Goal: Transaction & Acquisition: Register for event/course

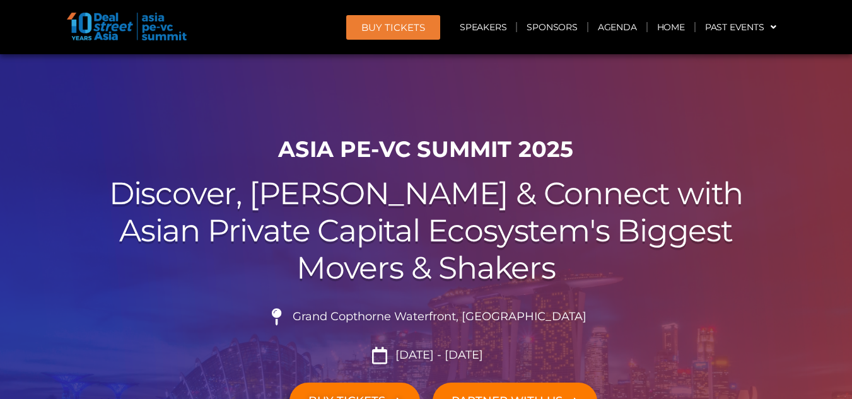
click at [668, 139] on h1 "ASIA PE-VC Summit 2025" at bounding box center [426, 149] width 707 height 26
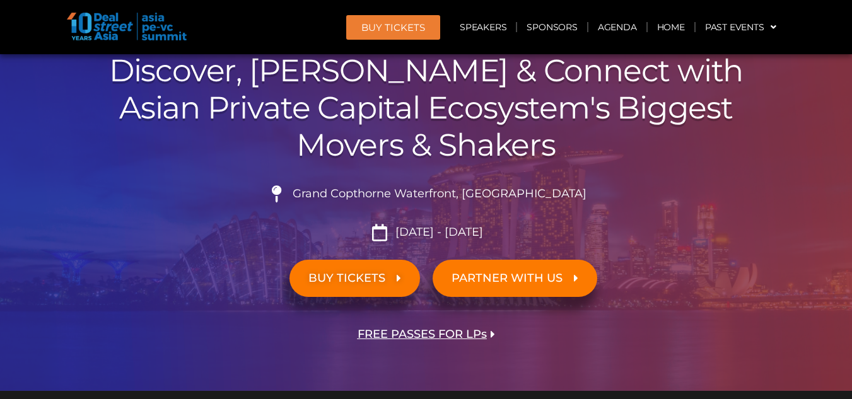
scroll to position [252, 0]
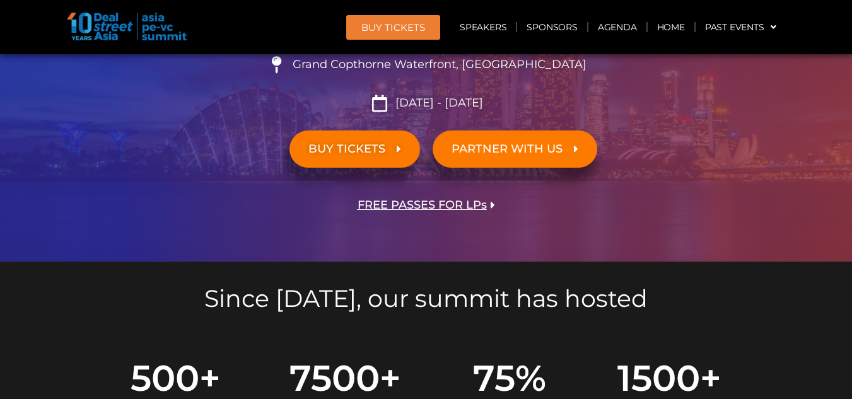
click at [350, 149] on span "BUY TICKETS" at bounding box center [346, 149] width 77 height 12
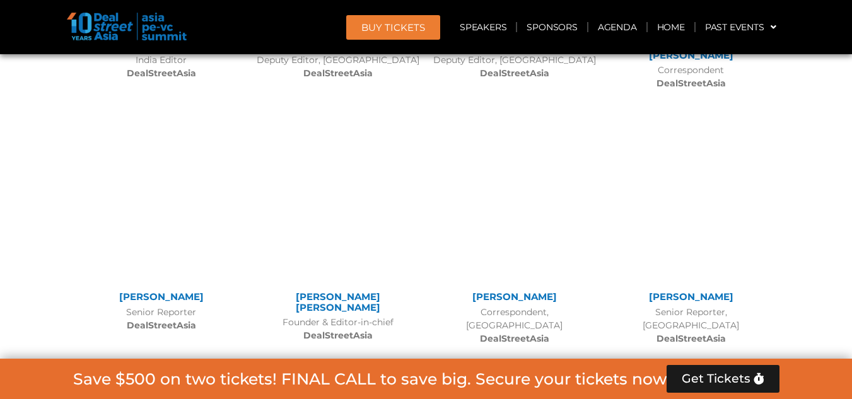
scroll to position [11172, 0]
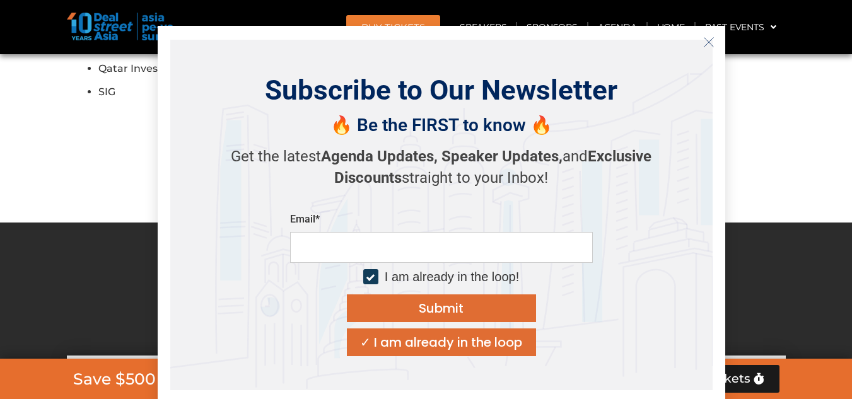
click at [443, 344] on div "✓ I am already in the loop" at bounding box center [441, 342] width 162 height 13
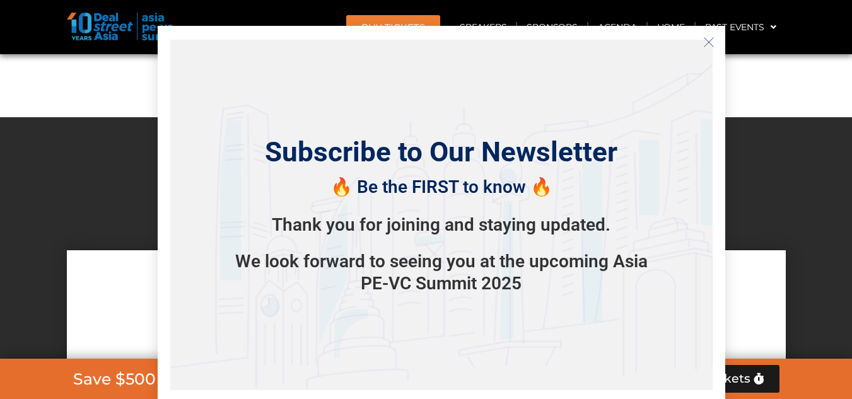
scroll to position [11298, 0]
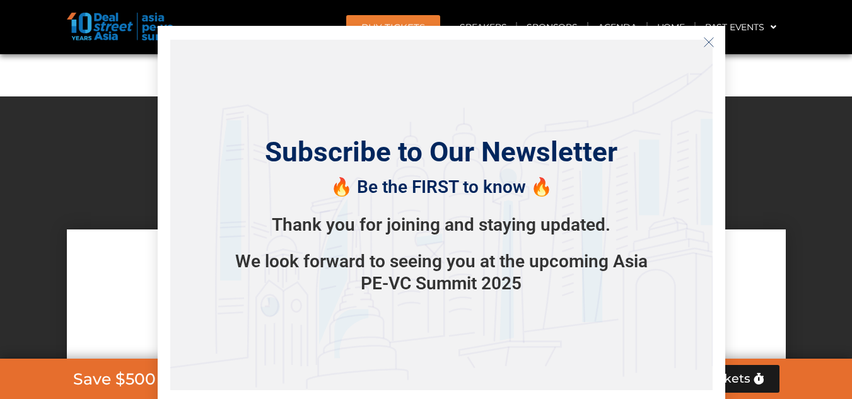
click at [708, 37] on icon "Close" at bounding box center [708, 42] width 11 height 11
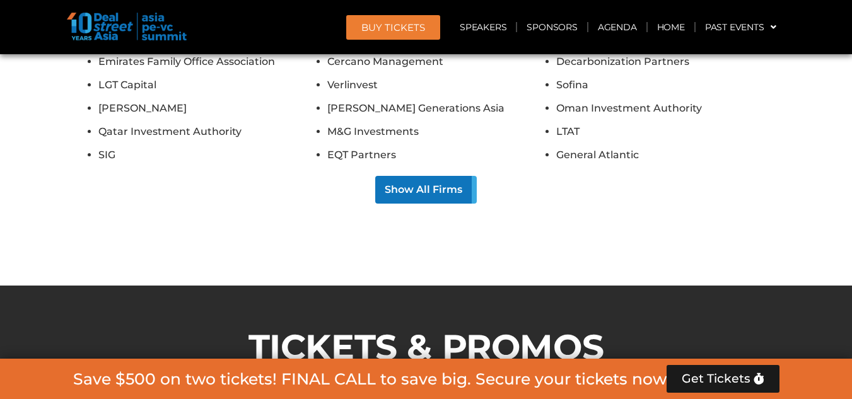
scroll to position [10856, 0]
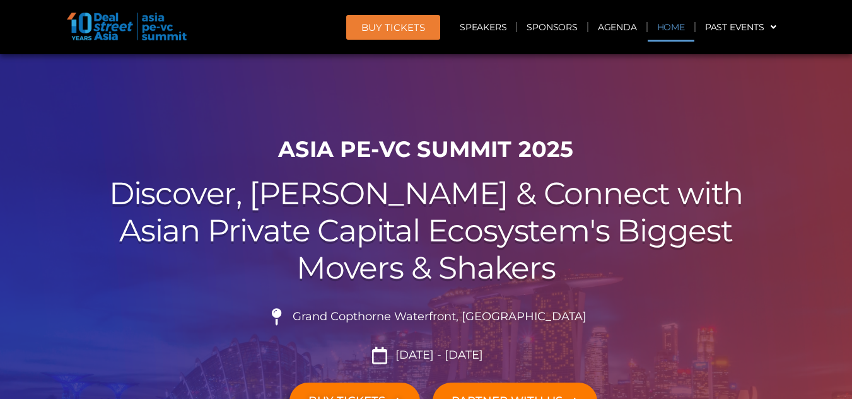
click at [671, 27] on link "Home" at bounding box center [671, 27] width 47 height 29
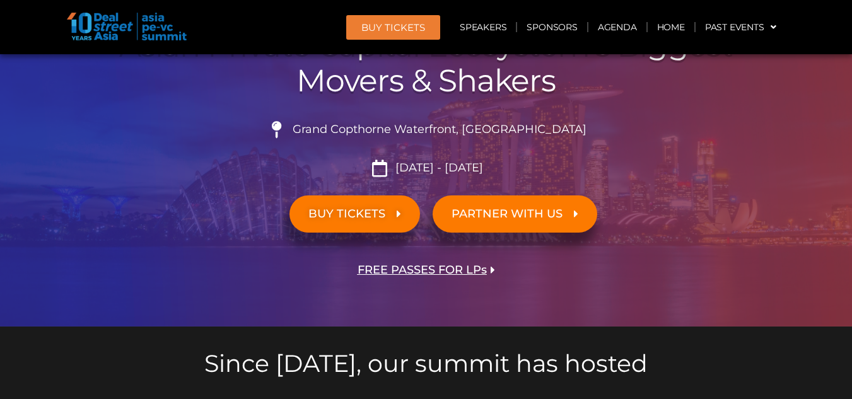
scroll to position [189, 0]
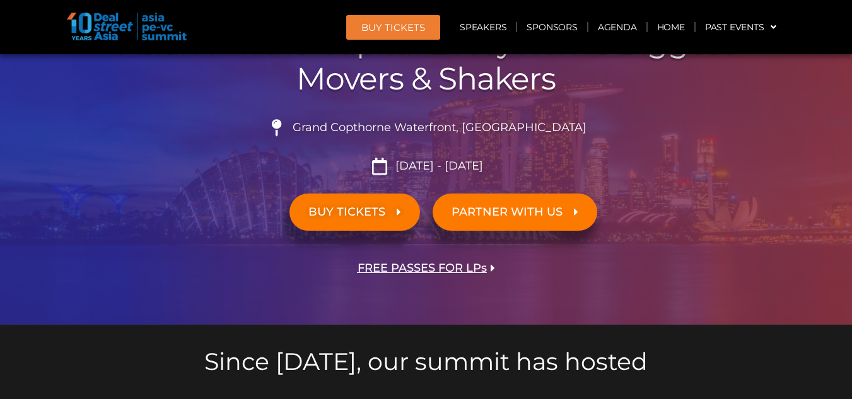
click at [449, 266] on span "FREE PASSES FOR LPs" at bounding box center [422, 268] width 129 height 12
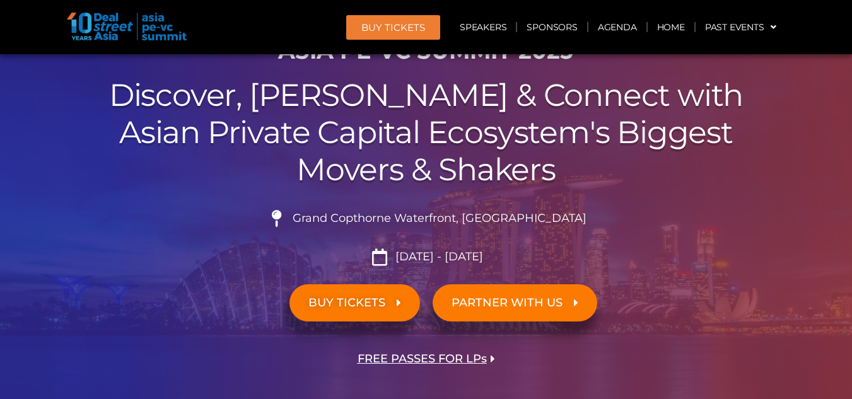
scroll to position [98, 0]
click at [354, 298] on span "BUY TICKETS" at bounding box center [346, 304] width 77 height 12
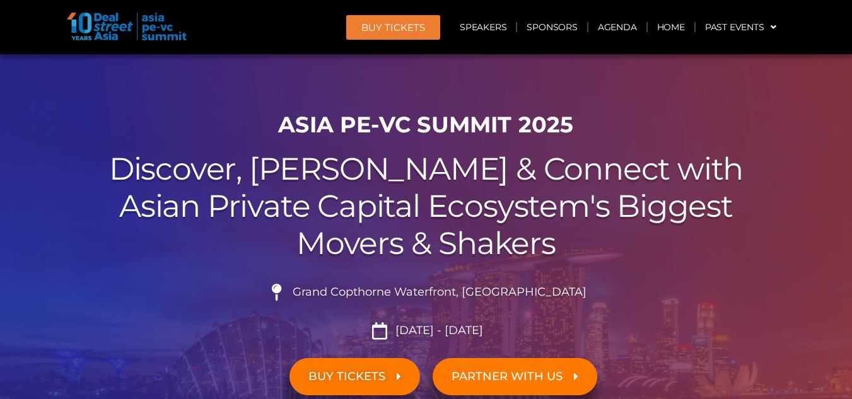
scroll to position [0, 0]
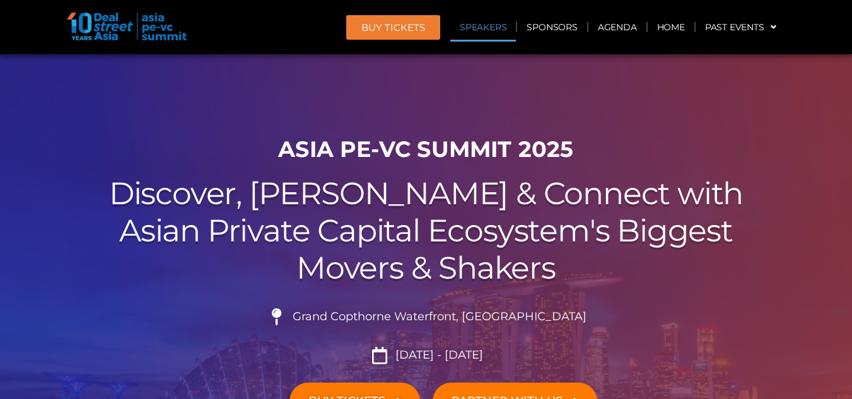
click at [481, 26] on link "Speakers" at bounding box center [483, 27] width 66 height 29
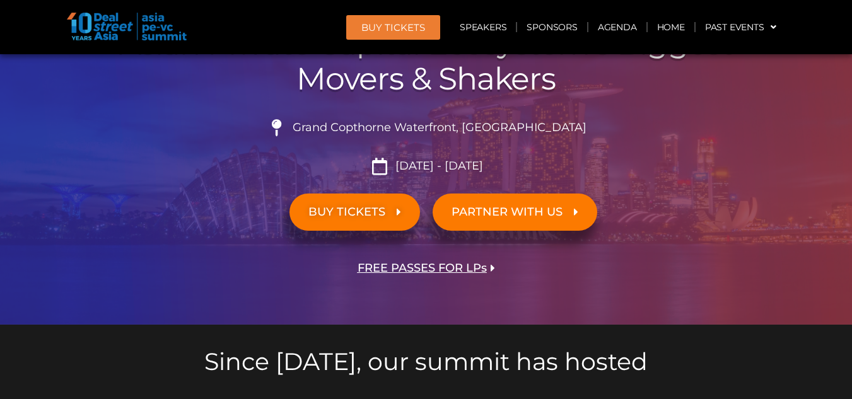
scroll to position [252, 0]
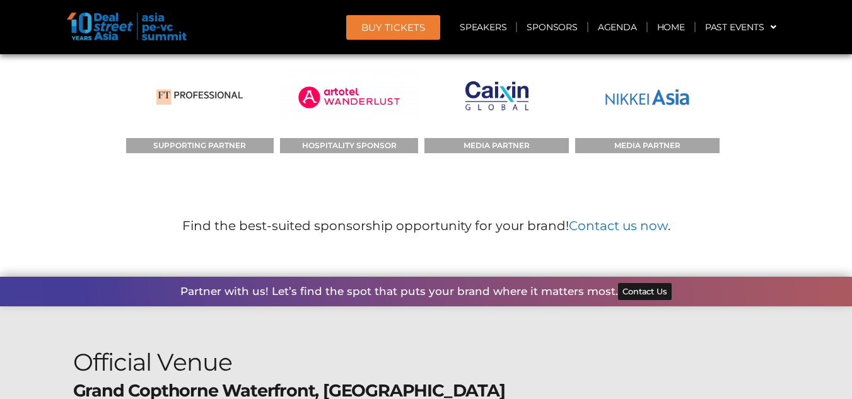
scroll to position [13832, 0]
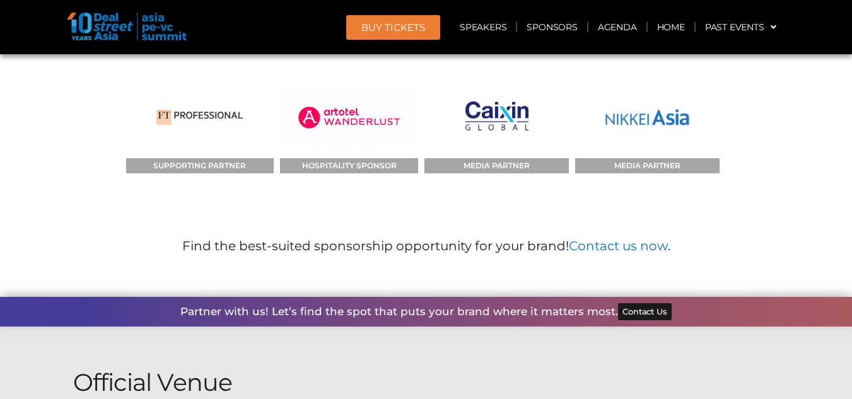
drag, startPoint x: 402, startPoint y: 168, endPoint x: 79, endPoint y: 170, distance: 323.0
copy b "Grand Copthorne Waterfront, [GEOGRAPHIC_DATA]"
